Goal: Task Accomplishment & Management: Use online tool/utility

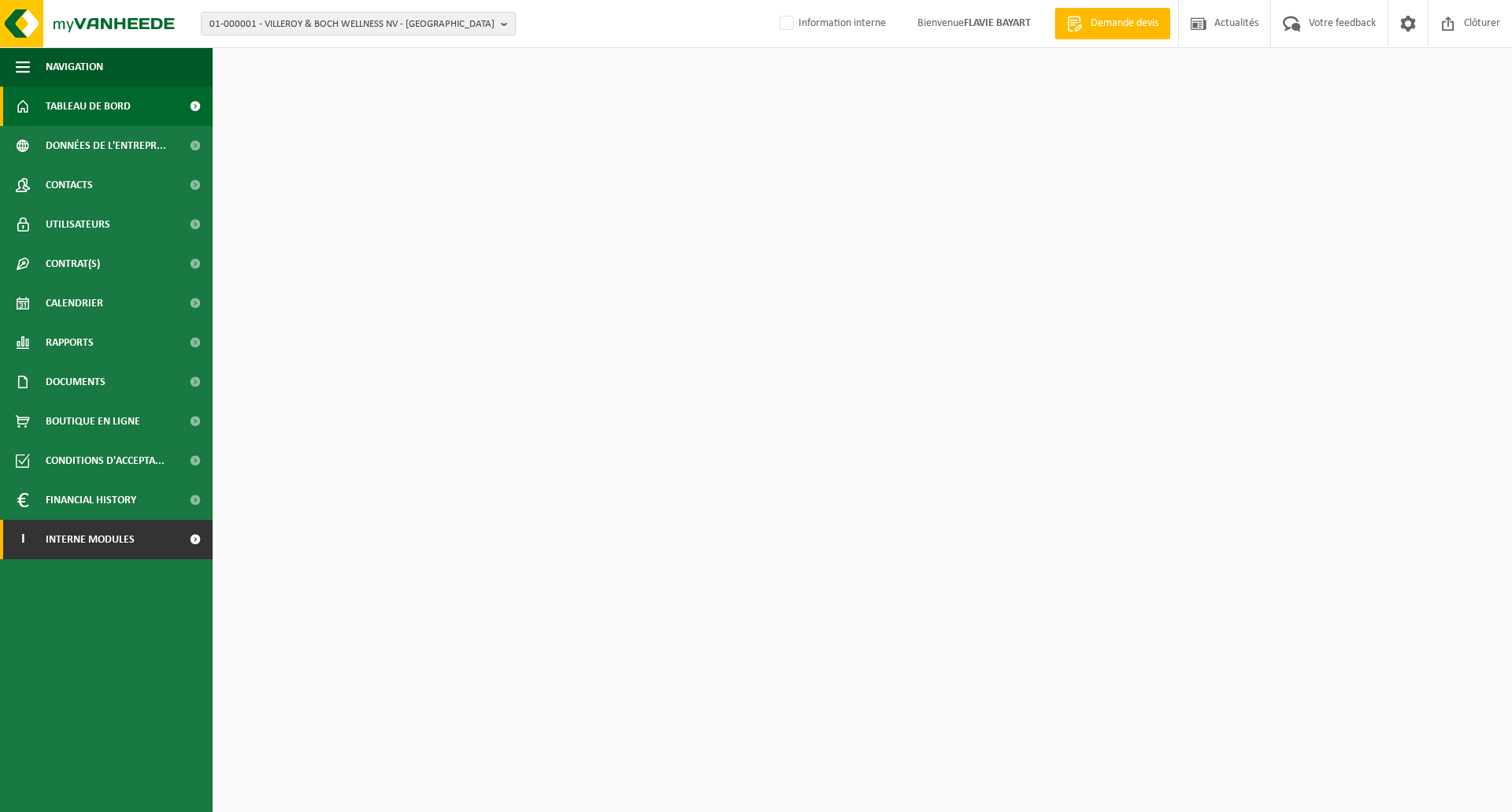
click at [164, 546] on link "I Interne modules" at bounding box center [106, 538] width 213 height 39
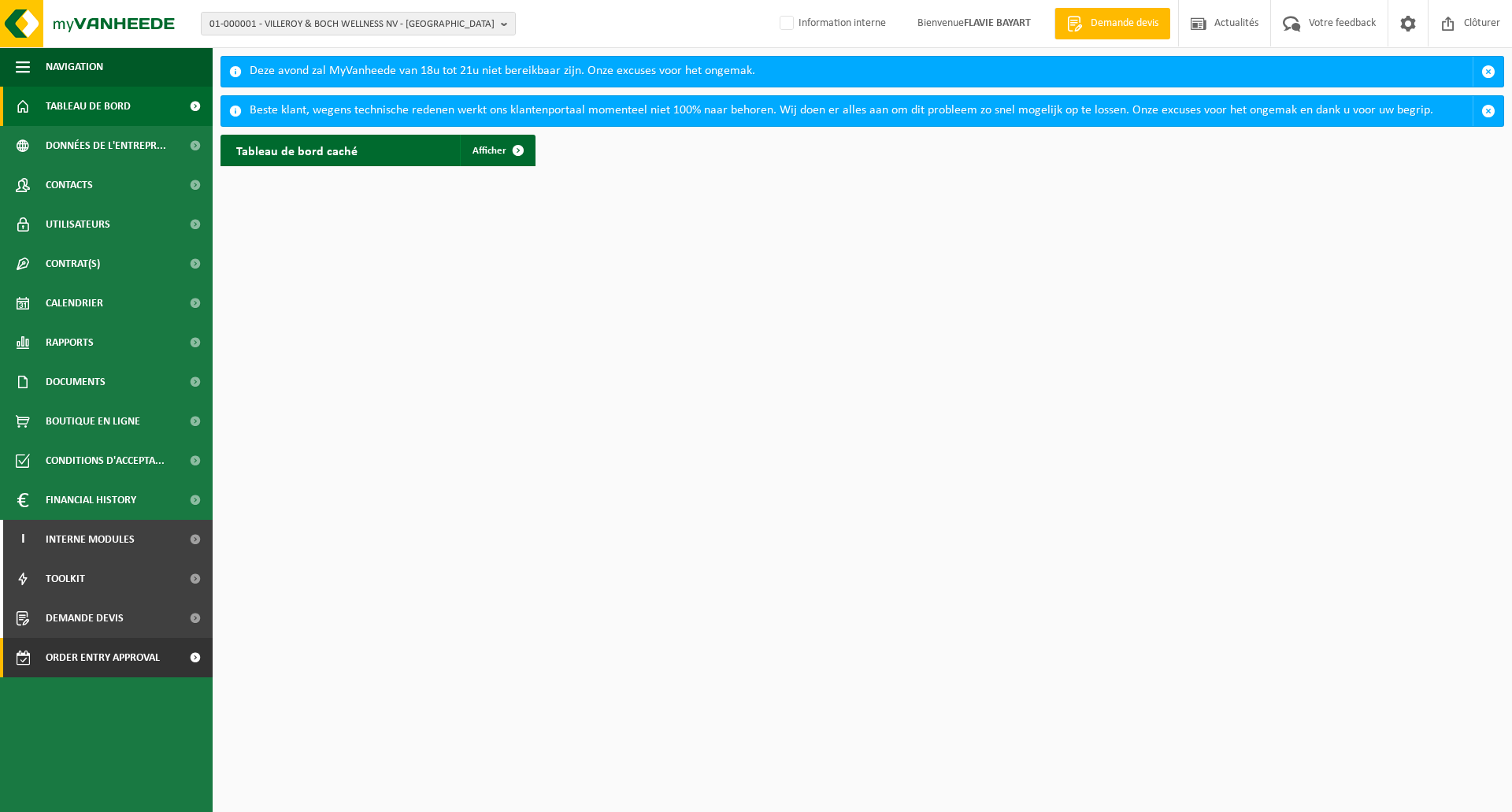
click at [141, 659] on span "Order entry approval" at bounding box center [103, 657] width 114 height 39
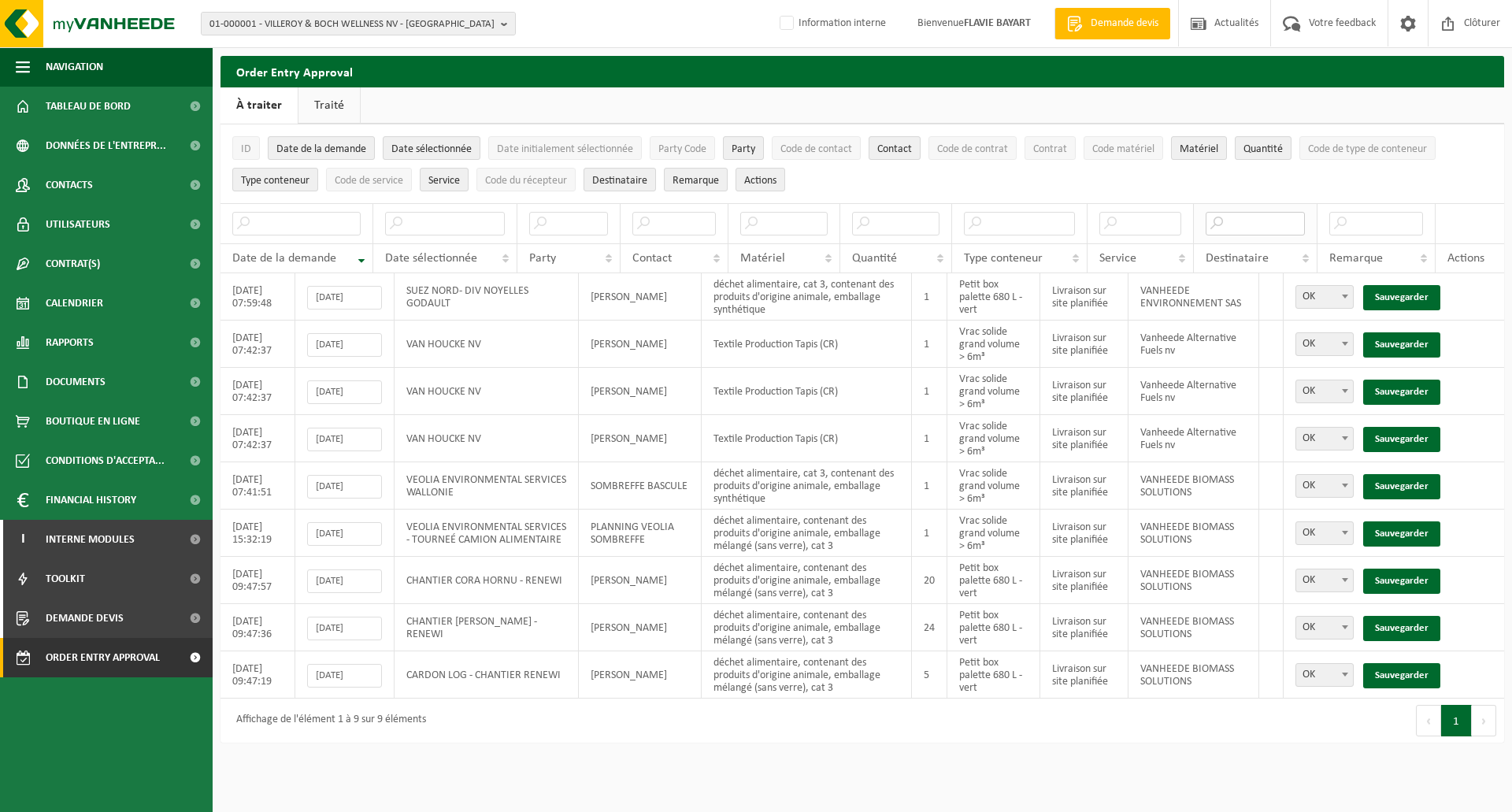
click at [1251, 227] on input "text" at bounding box center [1256, 223] width 100 height 24
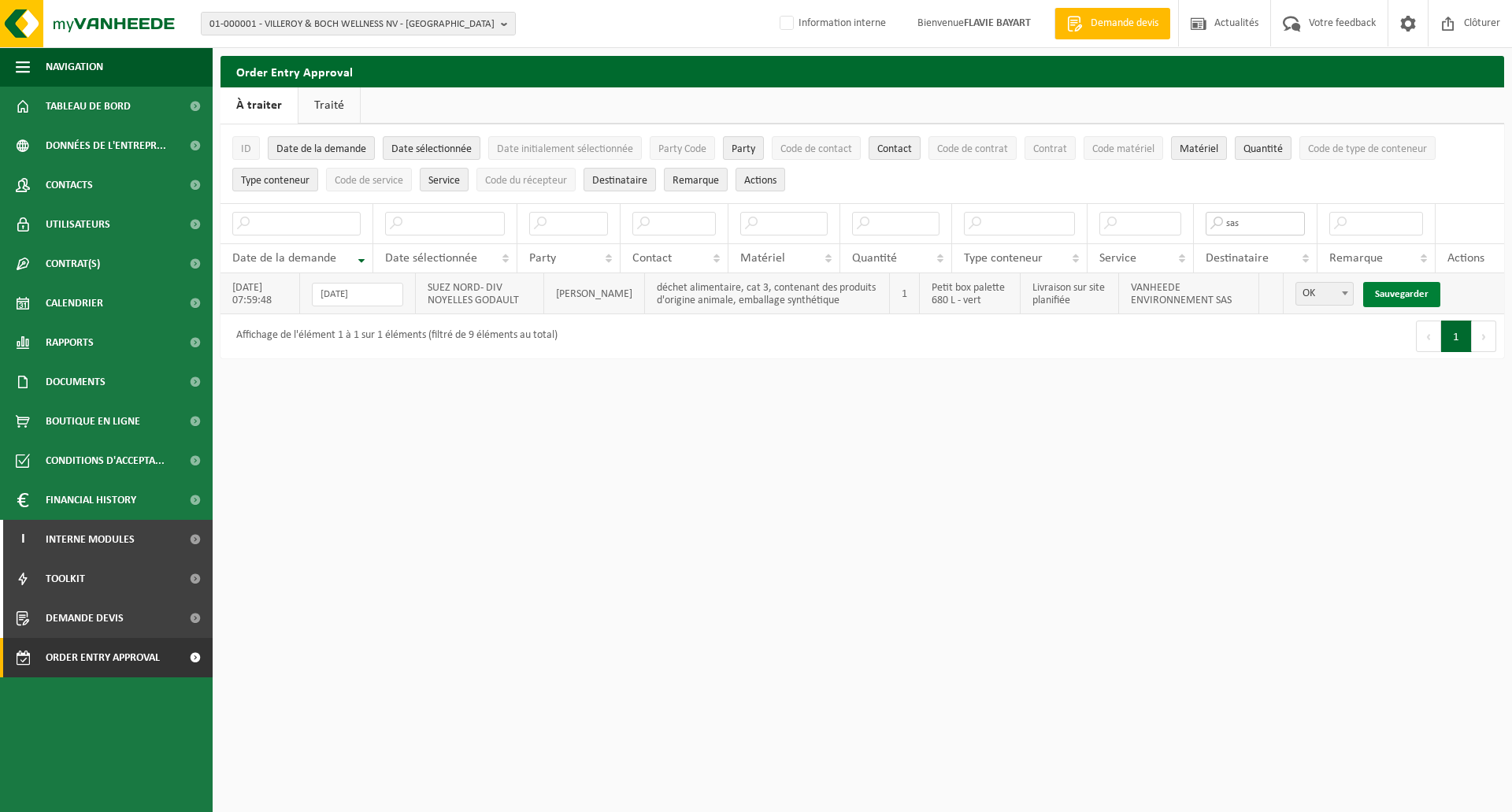
type input "sas"
click at [1420, 294] on link "Sauvegarder" at bounding box center [1401, 294] width 77 height 25
